Goal: Transaction & Acquisition: Obtain resource

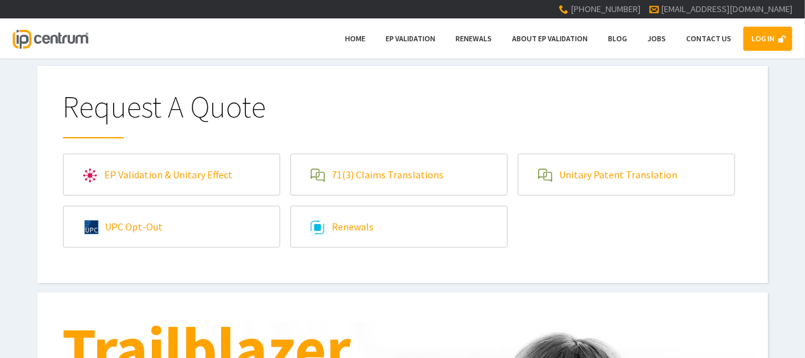
type input"] "[EMAIL_ADDRESS][DOMAIN_NAME]"
click at [754, 33] on link "LOG IN" at bounding box center [768, 39] width 49 height 24
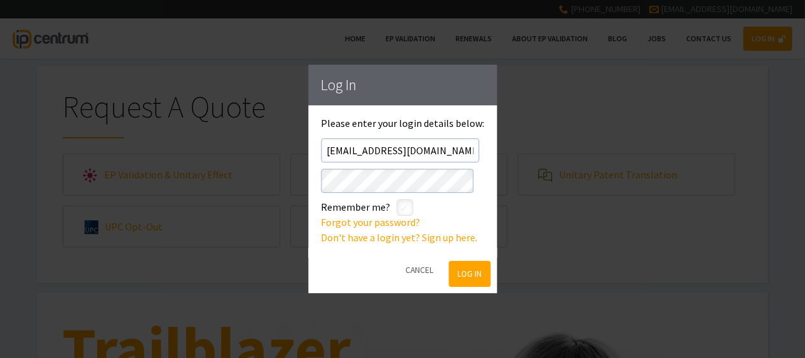
click at [451, 269] on button "Log In" at bounding box center [469, 274] width 41 height 26
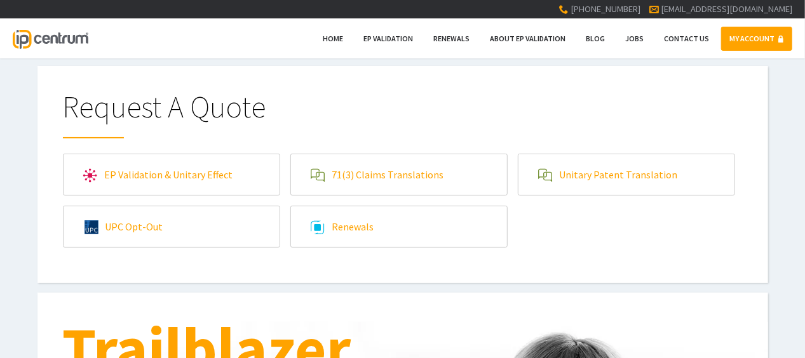
click at [461, 177] on link "71(3) Claims Translations" at bounding box center [399, 174] width 216 height 41
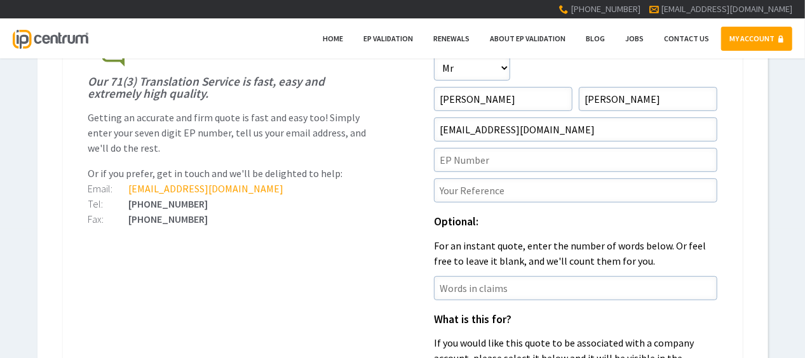
scroll to position [254, 0]
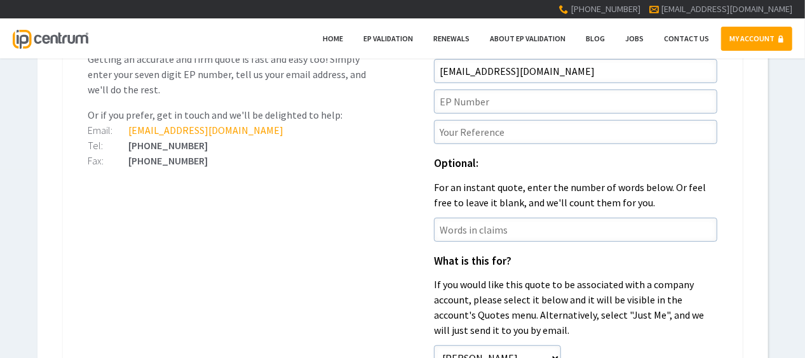
click at [481, 114] on form "Salutation Salutation Mr Mrs Miss Ms Dr Other First Name David Surname Clark Em…" at bounding box center [575, 239] width 283 height 484
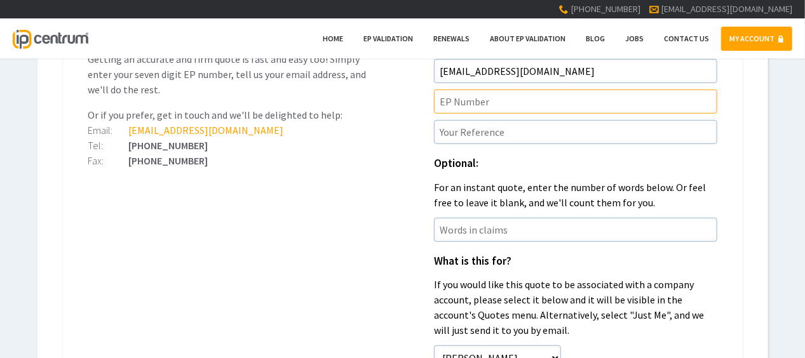
click at [494, 95] on input"] "text" at bounding box center [575, 102] width 283 height 24
paste input"] "20806578.9"
type input"] "EP20806578.9"
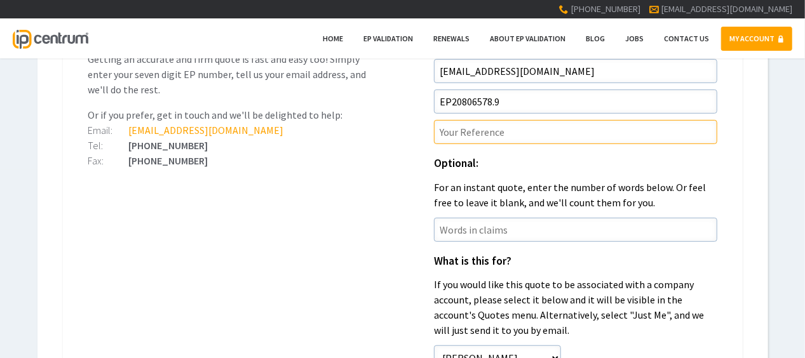
click at [484, 135] on input"] "text" at bounding box center [575, 132] width 283 height 24
paste input"] "P38999EPN1"
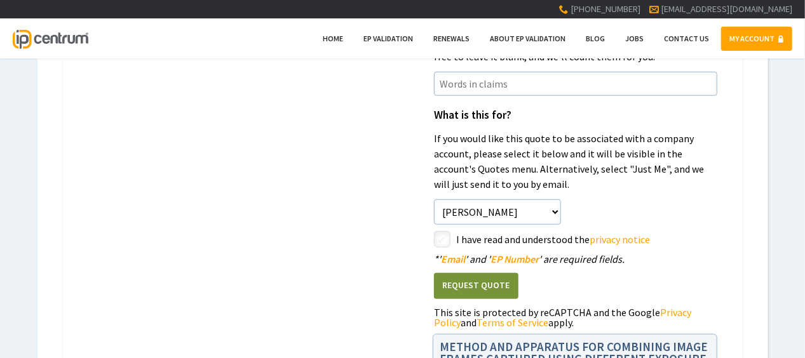
scroll to position [445, 0]
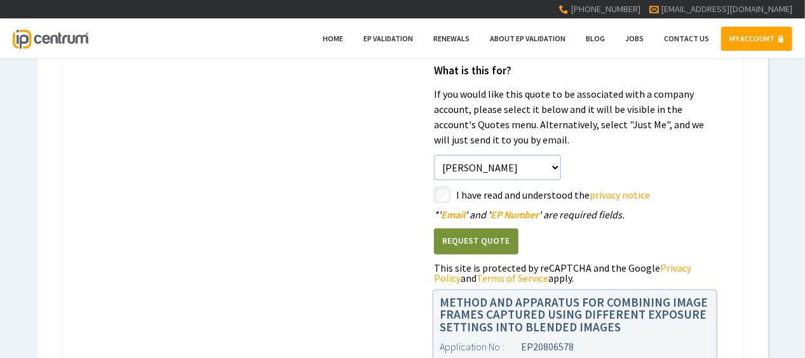
type input"] "P38999EPN1/IRJ"
click at [445, 199] on input"] "checkbox" at bounding box center [444, 196] width 15 height 15
checkbox input"] "true"
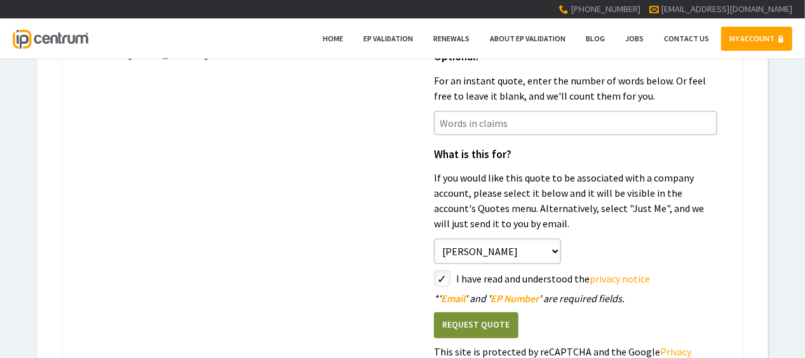
scroll to position [381, 0]
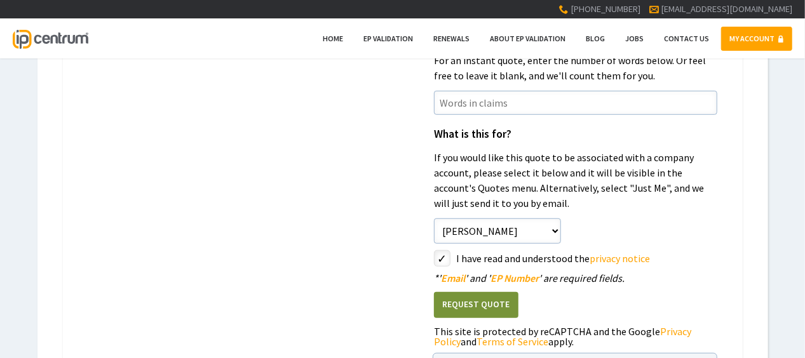
click at [477, 303] on button "Request Quote" at bounding box center [476, 305] width 85 height 26
